Goal: Transaction & Acquisition: Purchase product/service

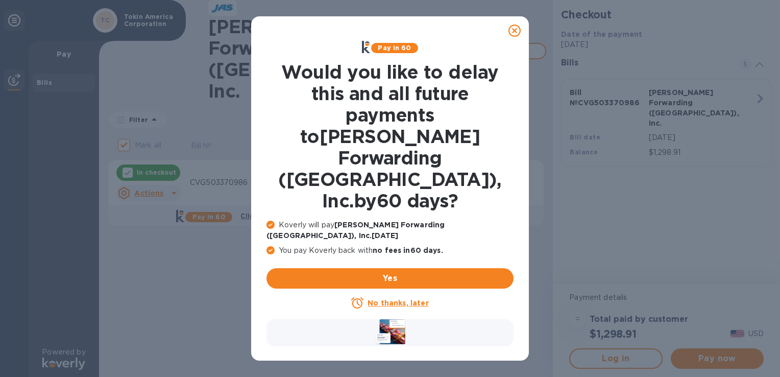
click at [515, 27] on icon at bounding box center [514, 30] width 12 height 12
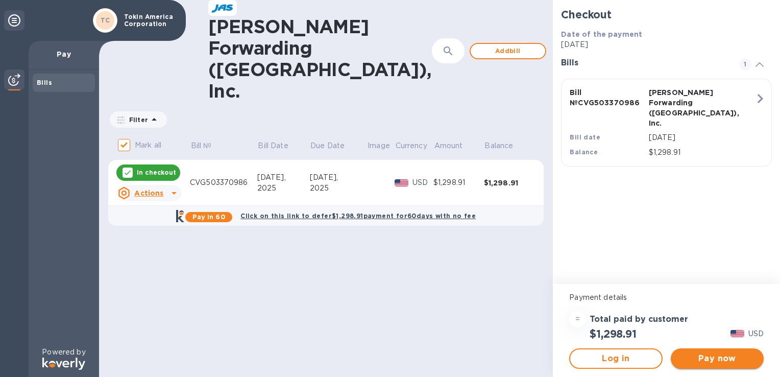
click at [733, 358] on span "Pay now" at bounding box center [717, 358] width 77 height 12
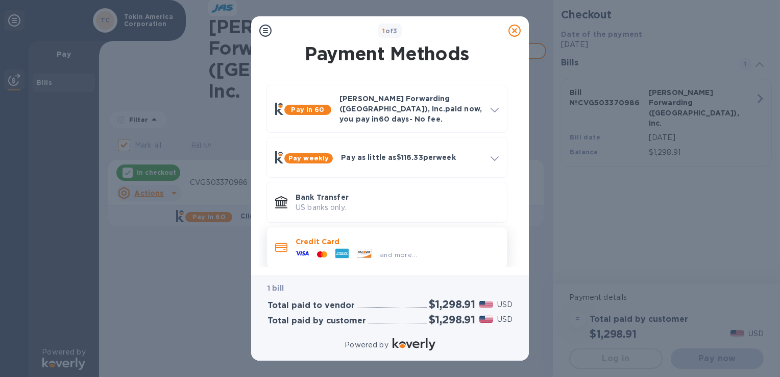
scroll to position [6, 0]
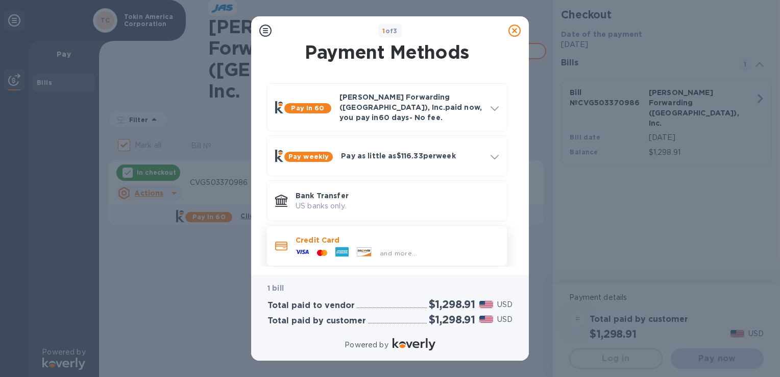
click at [430, 245] on div "and more..." at bounding box center [396, 250] width 203 height 11
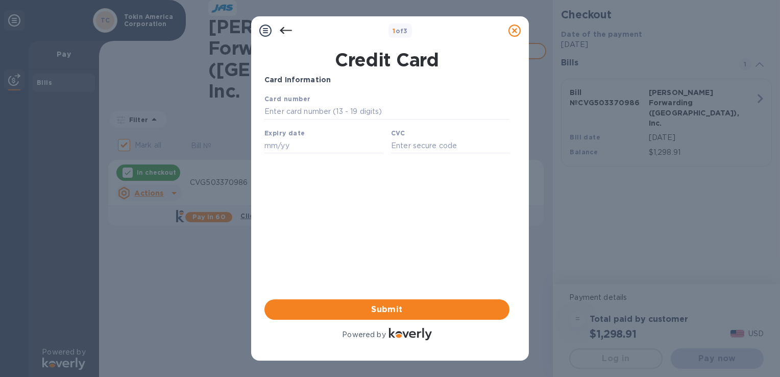
scroll to position [0, 0]
click at [317, 109] on input "text" at bounding box center [386, 111] width 245 height 15
type input "[CREDIT_CARD_NUMBER]"
click at [308, 146] on input "text" at bounding box center [323, 145] width 118 height 15
type input "01/29"
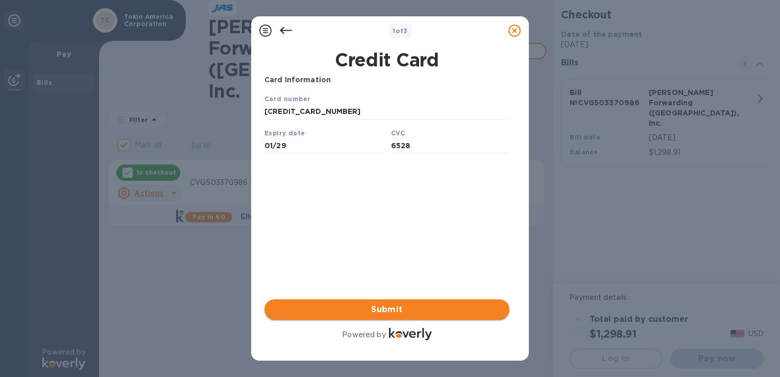
type input "6528"
click at [402, 308] on span "Submit" at bounding box center [387, 309] width 229 height 12
